Goal: Check status: Check status

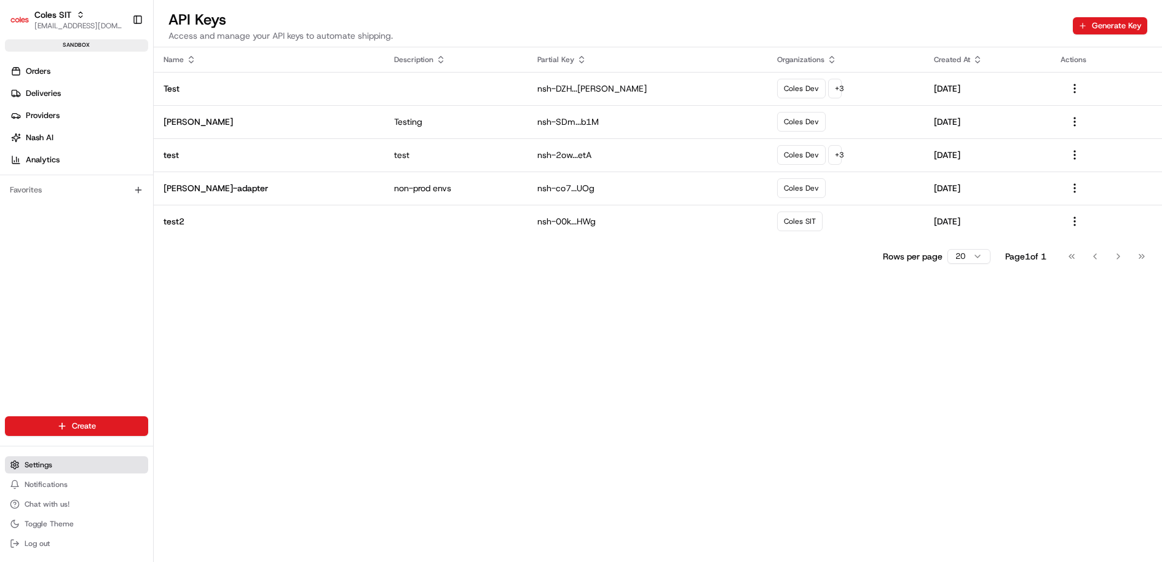
click at [58, 464] on button "Settings" at bounding box center [76, 464] width 143 height 17
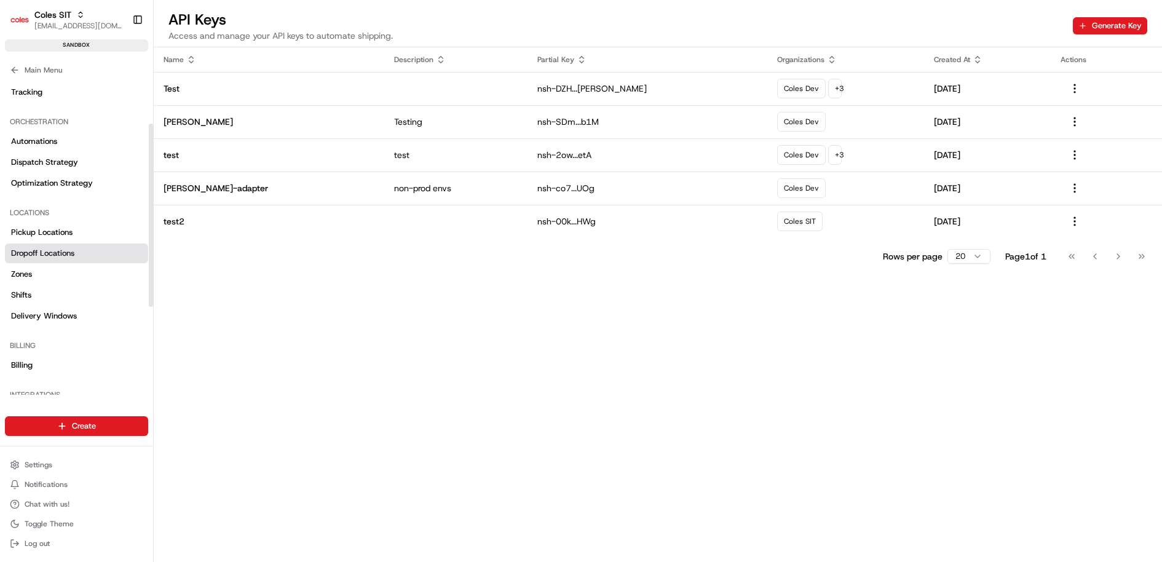
scroll to position [229, 0]
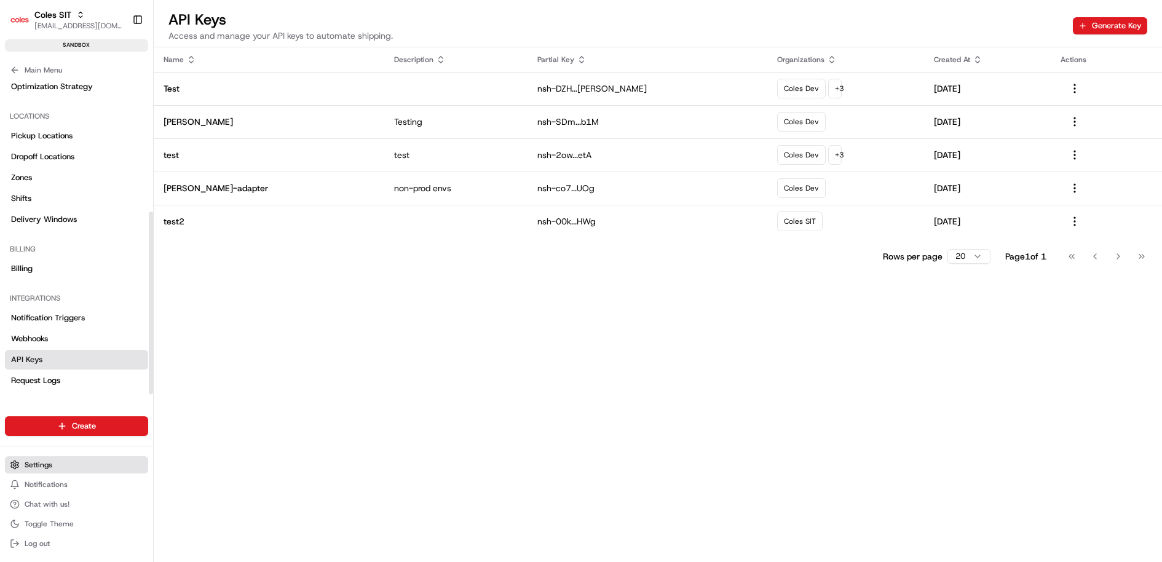
click at [56, 465] on button "Settings" at bounding box center [76, 464] width 143 height 17
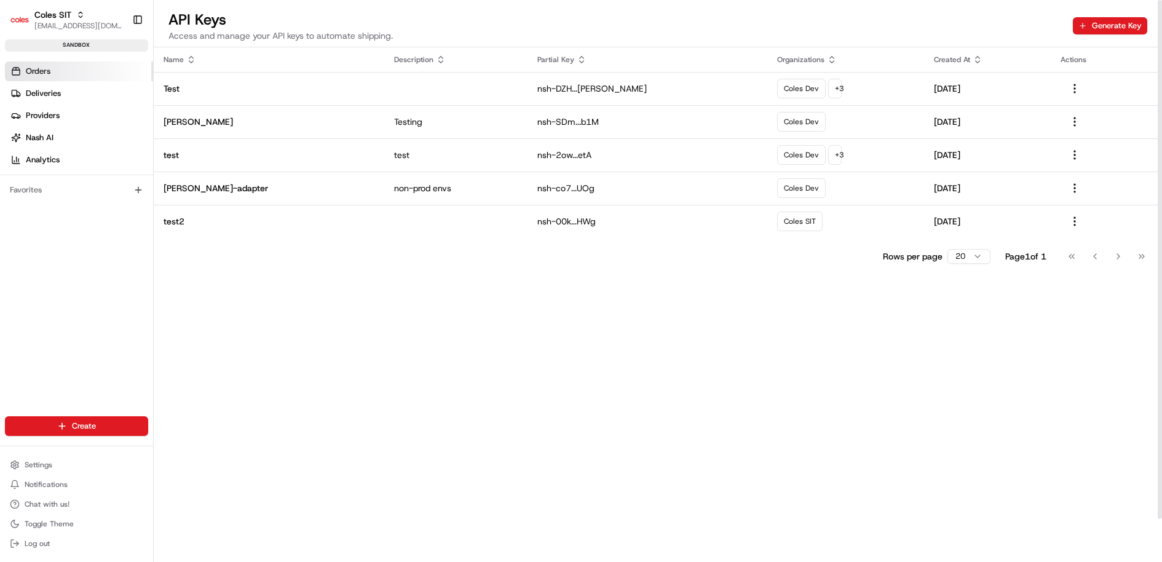
click at [82, 64] on link "Orders" at bounding box center [79, 71] width 148 height 20
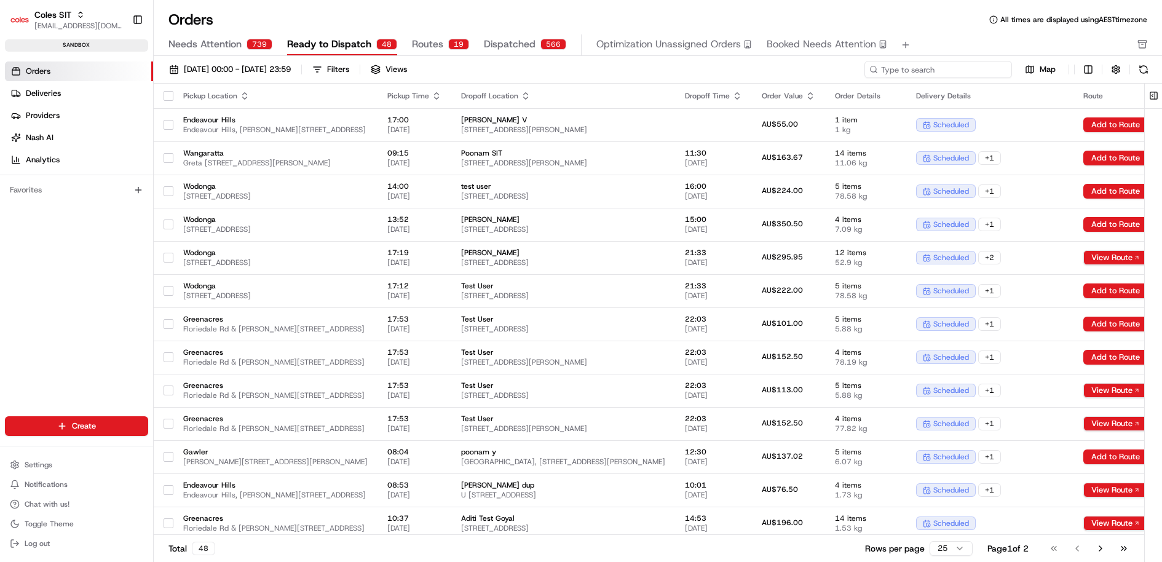
click at [942, 69] on input at bounding box center [938, 69] width 148 height 17
paste input "216640087"
type input "216640087"
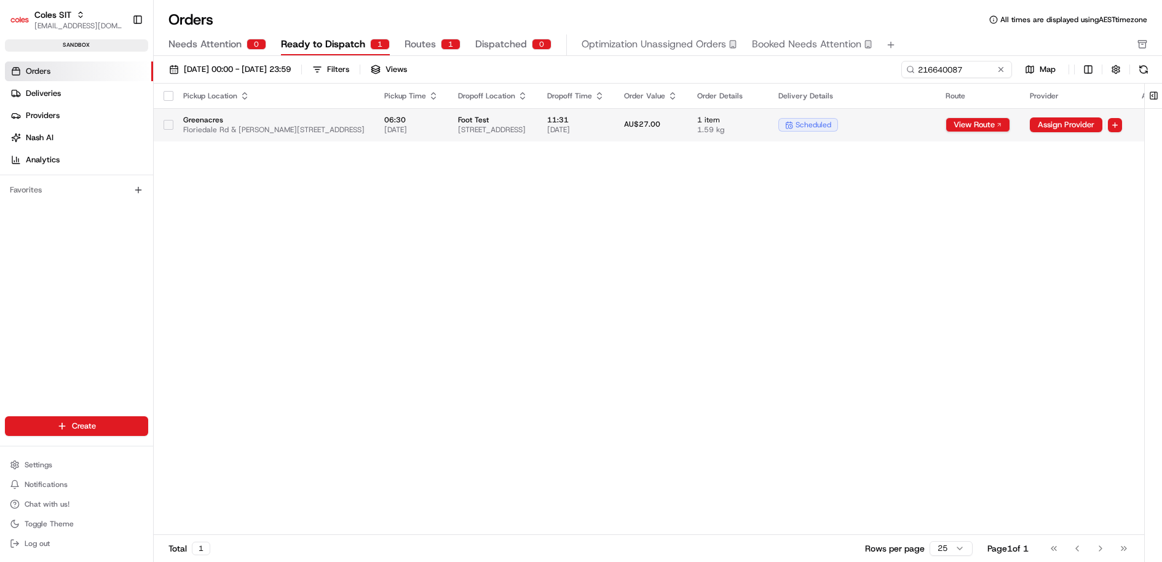
click at [527, 125] on span "1 Floriedale Rd, GREENACRES, SA 5086, AU" at bounding box center [492, 130] width 69 height 10
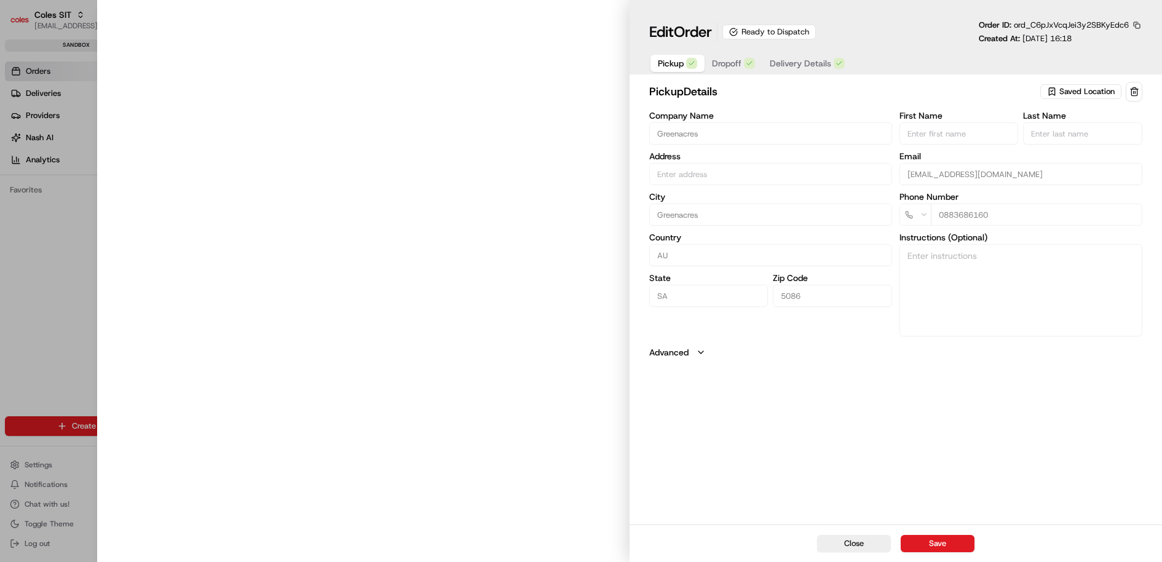
type input "Floriedale Rd & Muller Rd, Greenacres SA 5086, Australia"
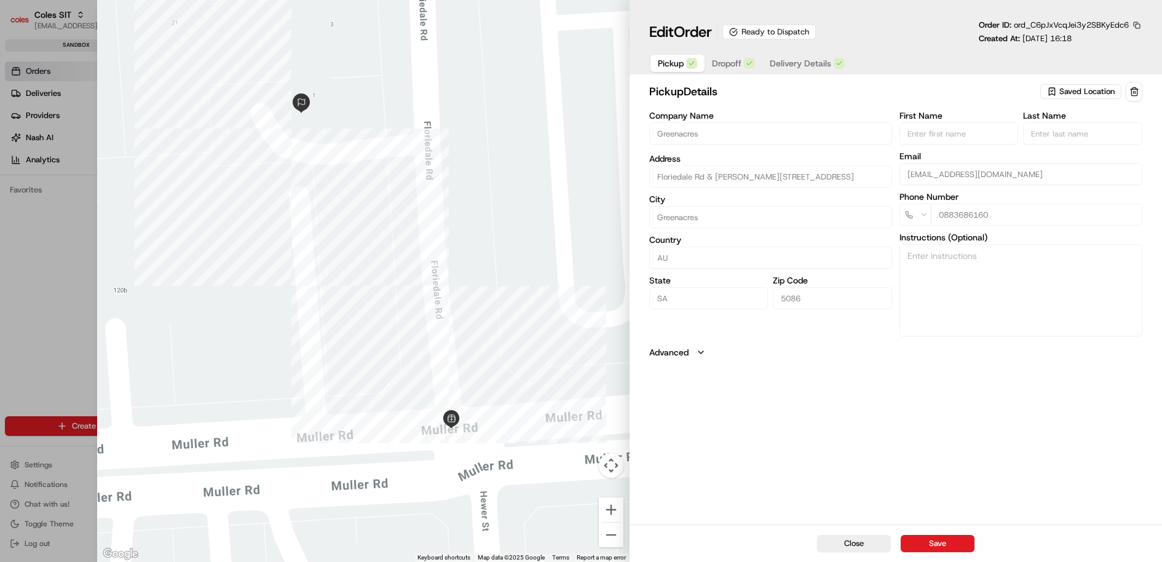
click at [802, 63] on span "Delivery Details" at bounding box center [800, 63] width 61 height 12
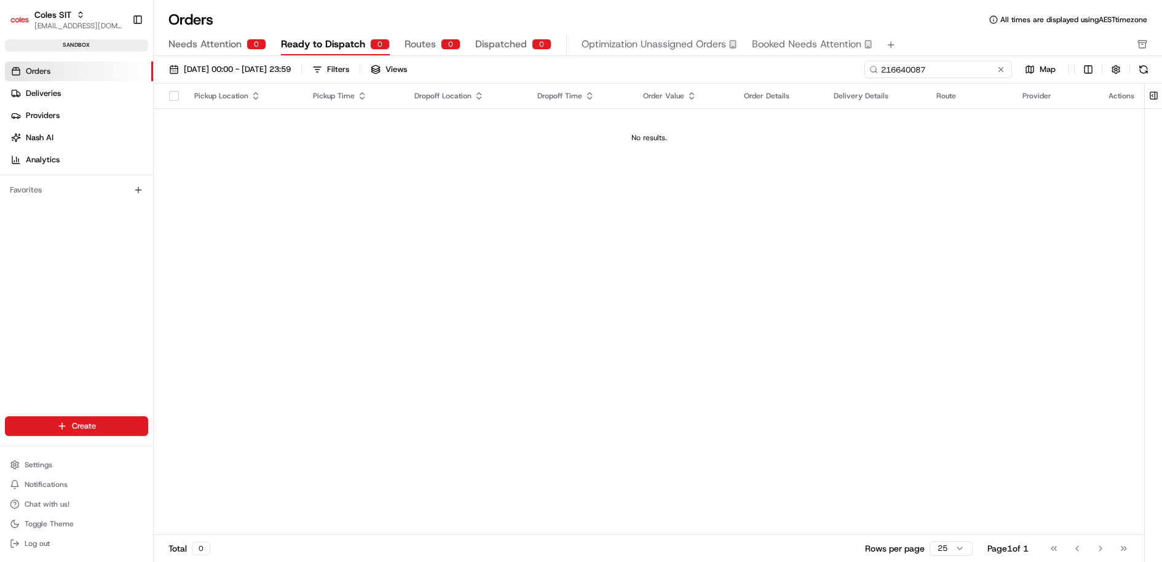
click at [964, 73] on input "216640087" at bounding box center [938, 69] width 148 height 17
click at [929, 62] on input "216640087" at bounding box center [938, 69] width 148 height 17
click at [908, 64] on input "216640087" at bounding box center [938, 69] width 148 height 17
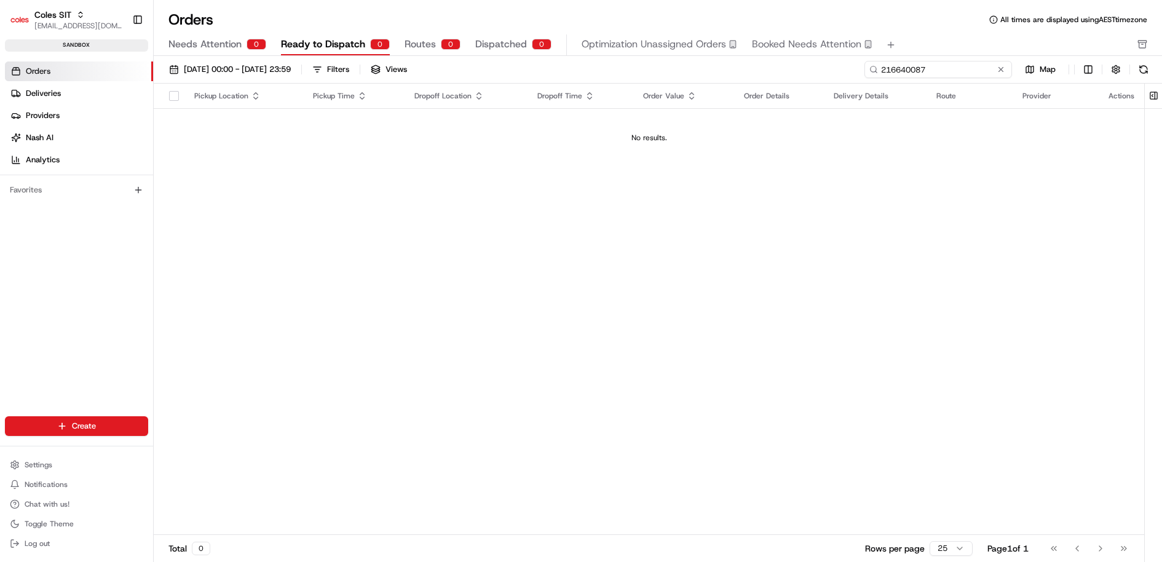
click at [908, 64] on input "216640087" at bounding box center [938, 69] width 148 height 17
click at [838, 203] on div "Pickup Location Pickup Time Dropoff Location Dropoff Time Order Value Order Det…" at bounding box center [649, 309] width 990 height 451
